Goal: Check status

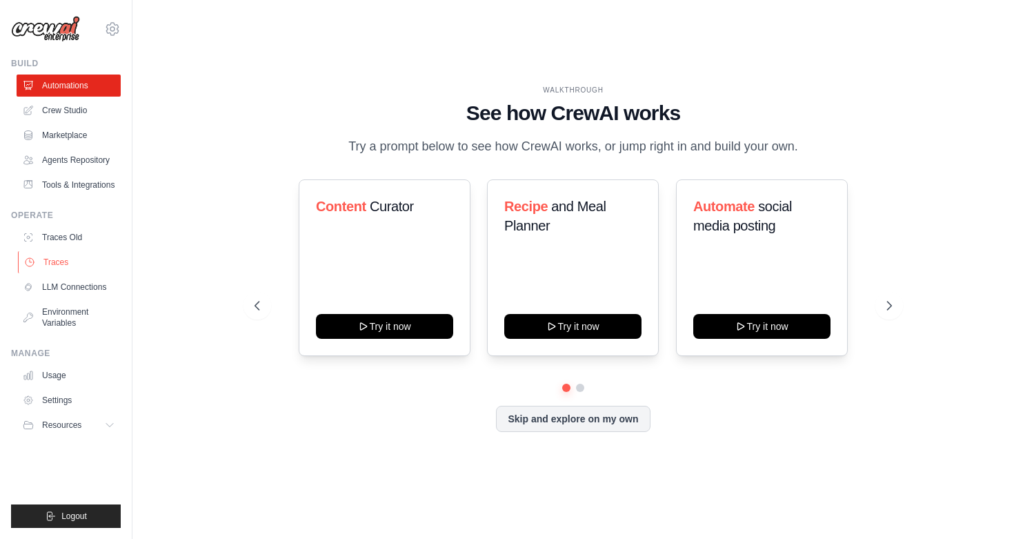
click at [56, 260] on link "Traces" at bounding box center [70, 262] width 104 height 22
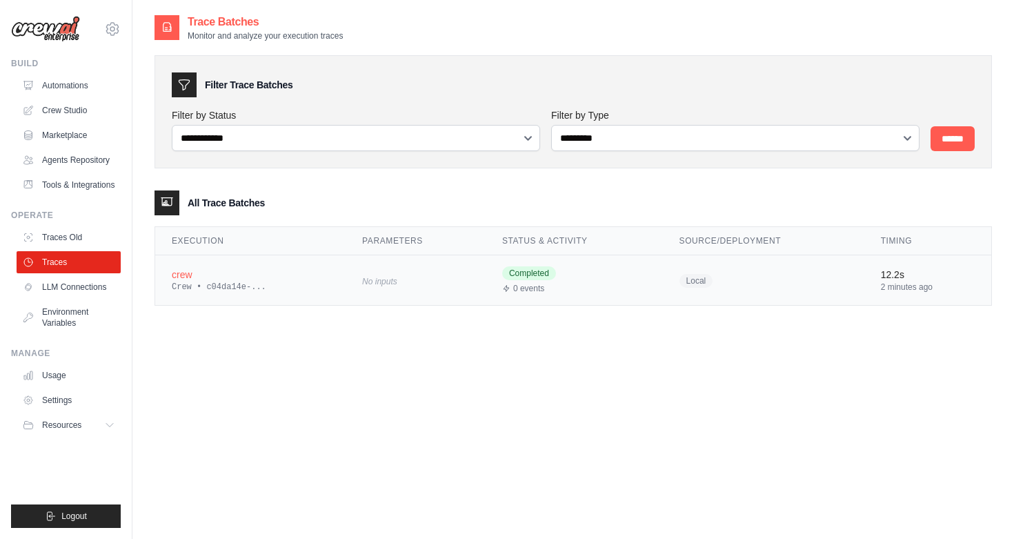
click at [177, 280] on div "crew" at bounding box center [250, 275] width 157 height 14
